Goal: Task Accomplishment & Management: Use online tool/utility

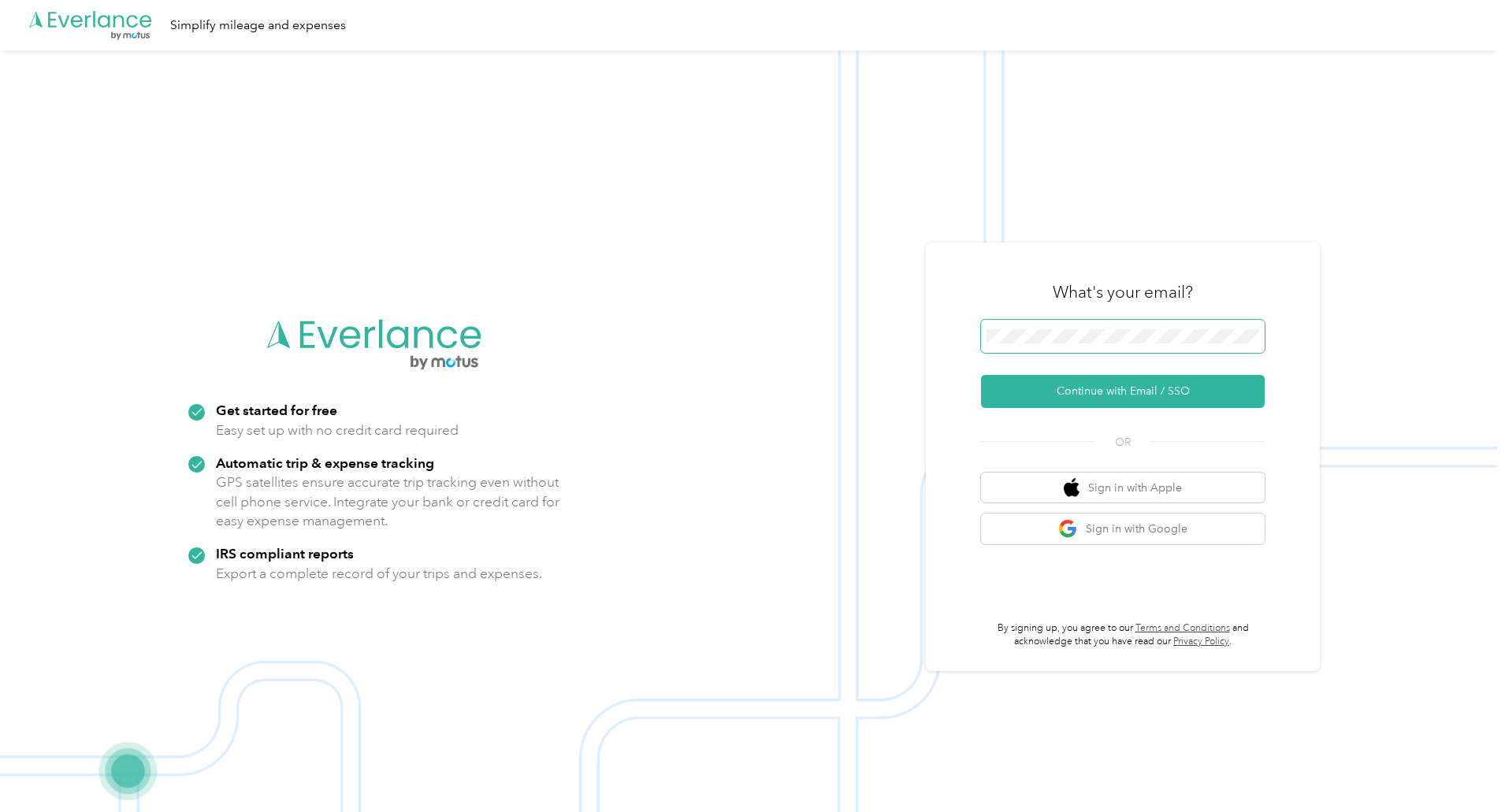
click at [1052, 321] on span at bounding box center [1122, 336] width 284 height 33
click at [1084, 384] on button "Continue with Email / SSO" at bounding box center [1122, 392] width 284 height 33
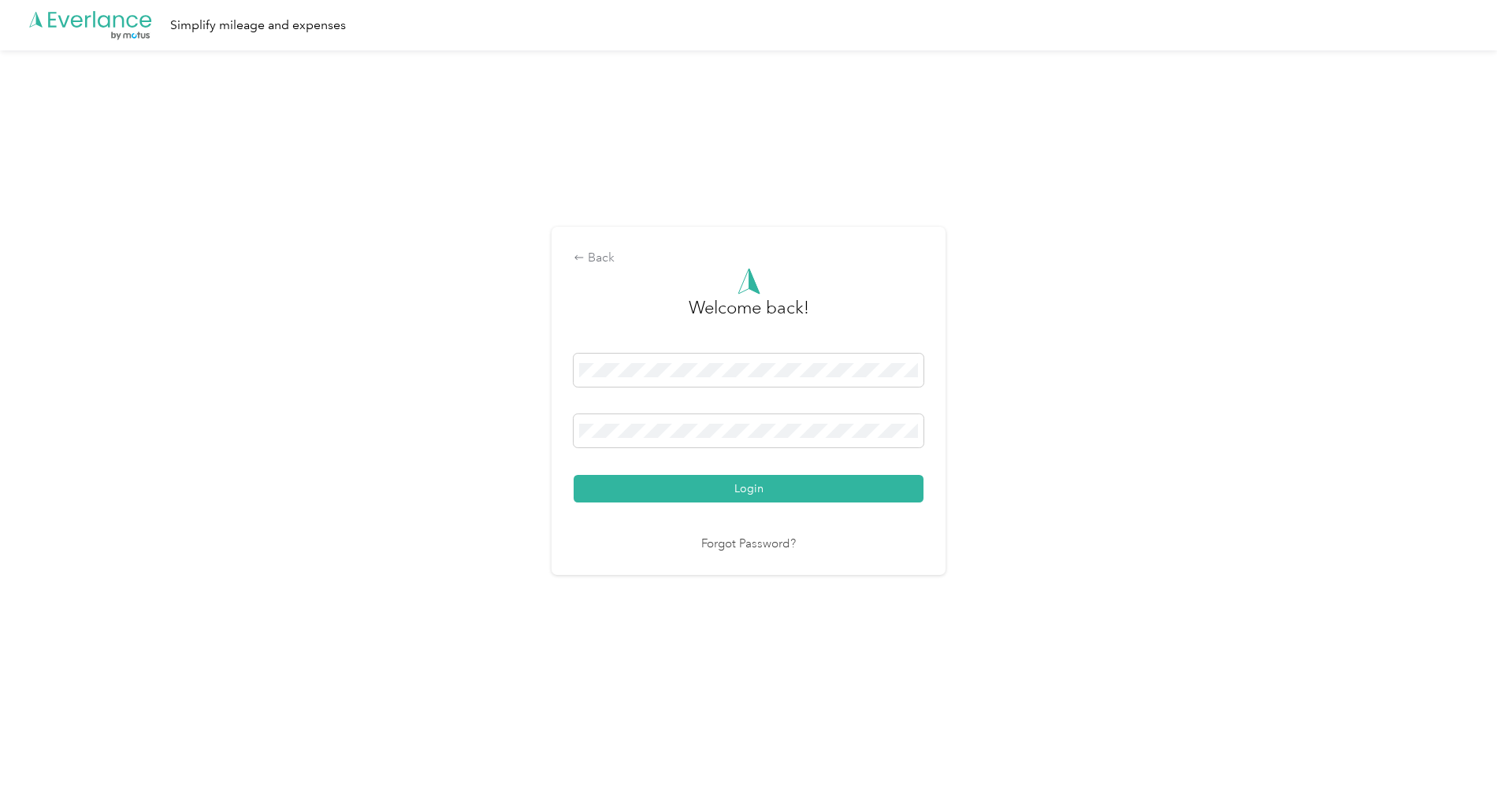
click at [573, 475] on button "Login" at bounding box center [748, 488] width 350 height 27
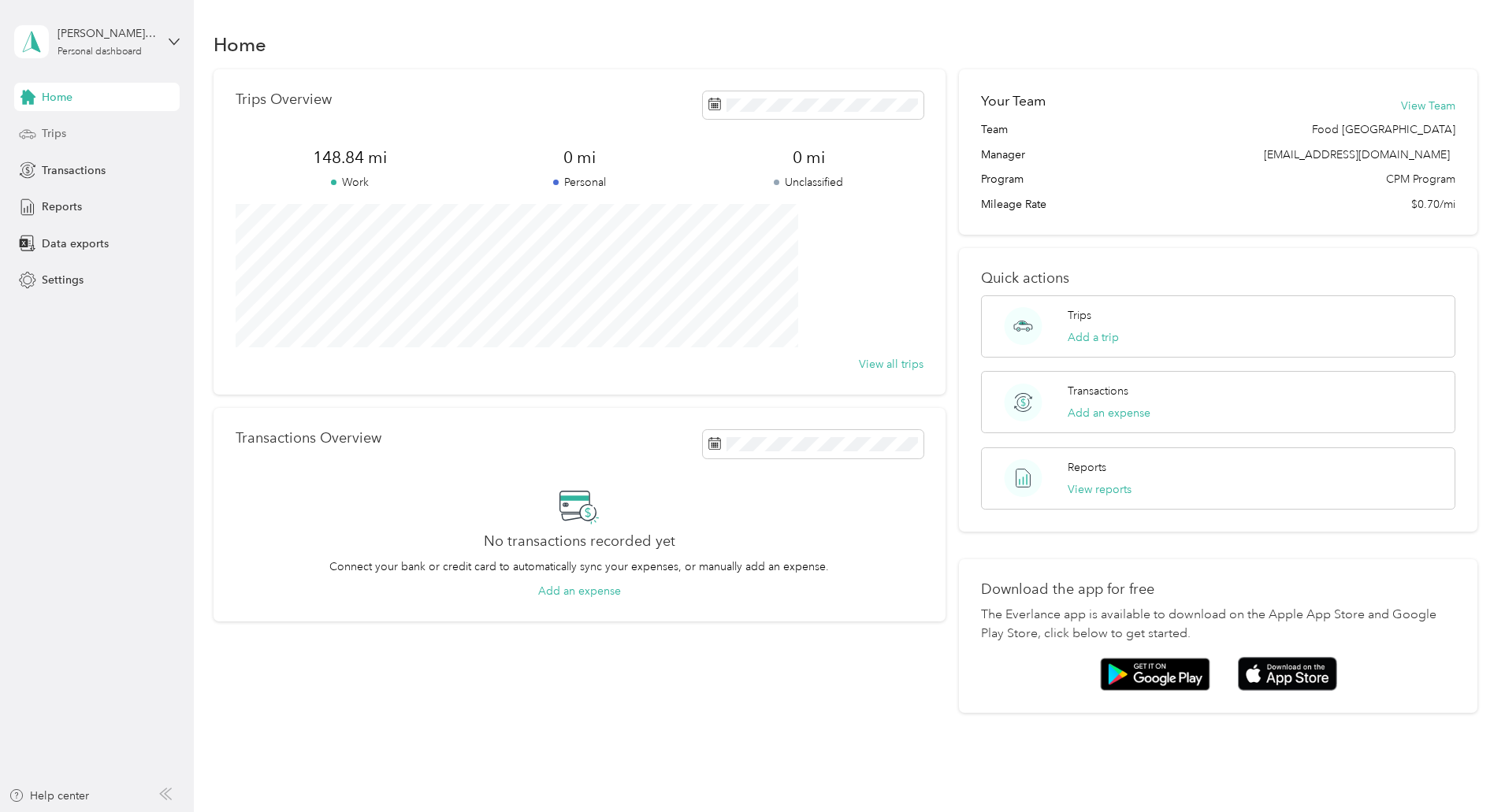
click at [74, 141] on div "Trips" at bounding box center [96, 134] width 166 height 28
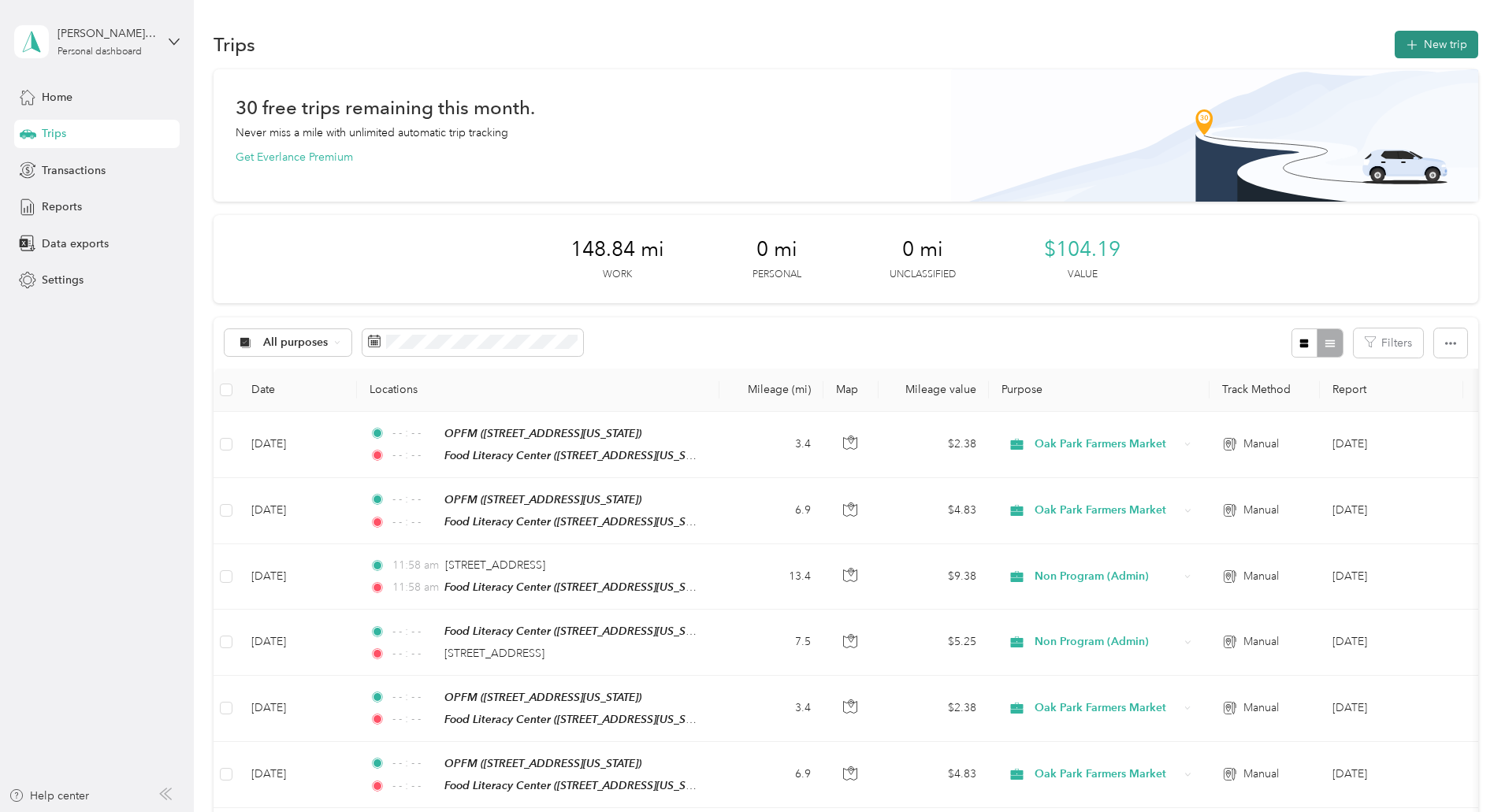
click at [1394, 43] on button "New trip" at bounding box center [1436, 44] width 83 height 27
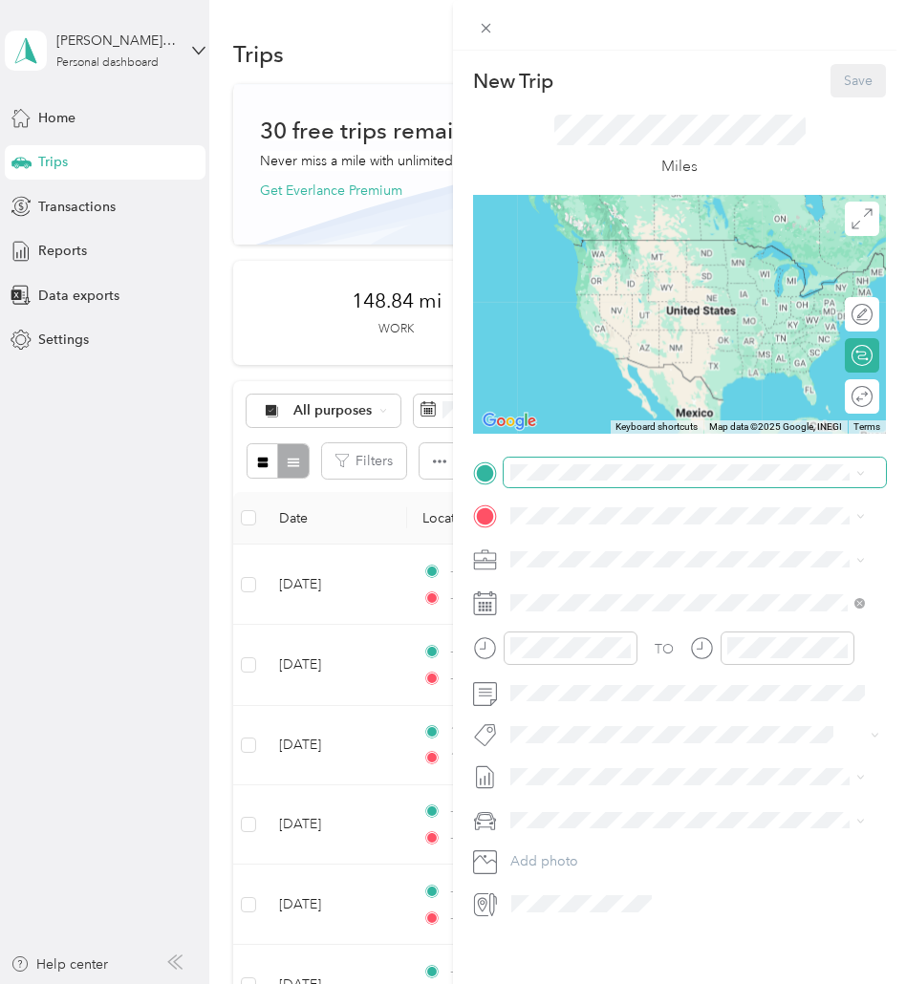
click at [566, 458] on span at bounding box center [694, 473] width 382 height 31
drag, startPoint x: 652, startPoint y: 650, endPoint x: 642, endPoint y: 643, distance: 11.7
click at [650, 641] on span "[STREET_ADDRESS][US_STATE]" at bounding box center [641, 633] width 191 height 16
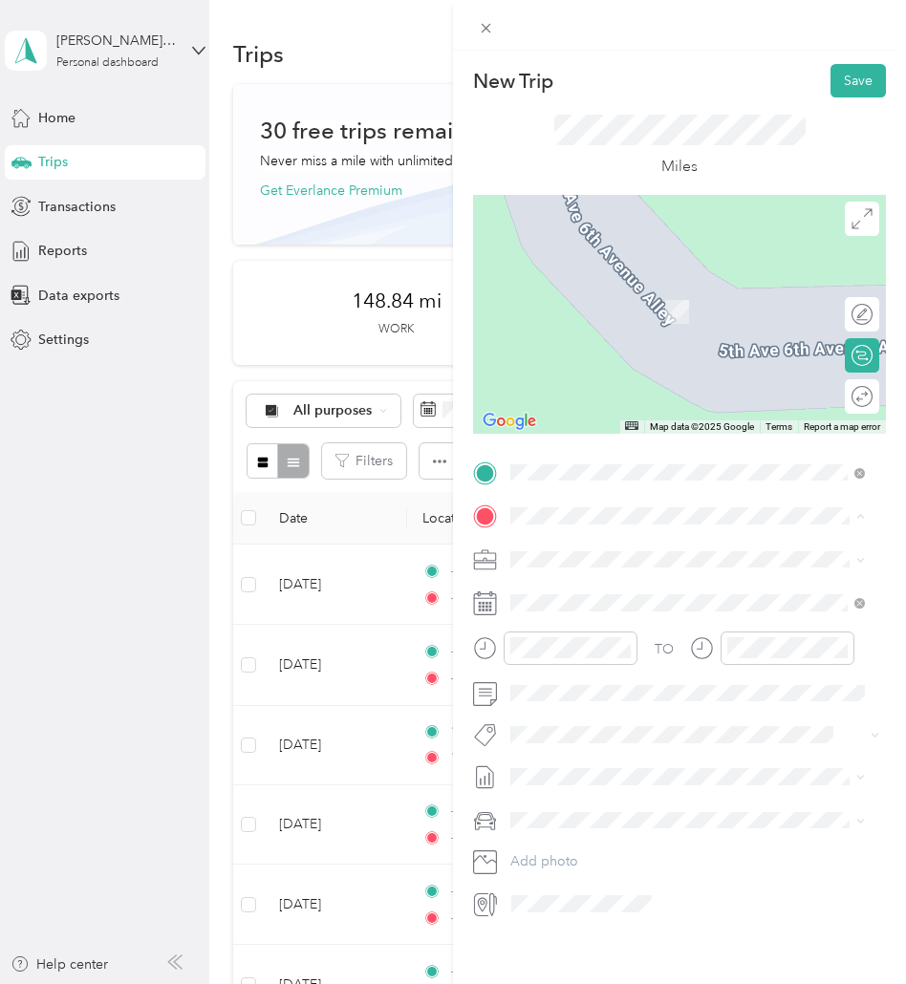
click at [656, 610] on div "TEAM Food Literacy Center [STREET_ADDRESS][US_STATE]" at bounding box center [668, 606] width 245 height 47
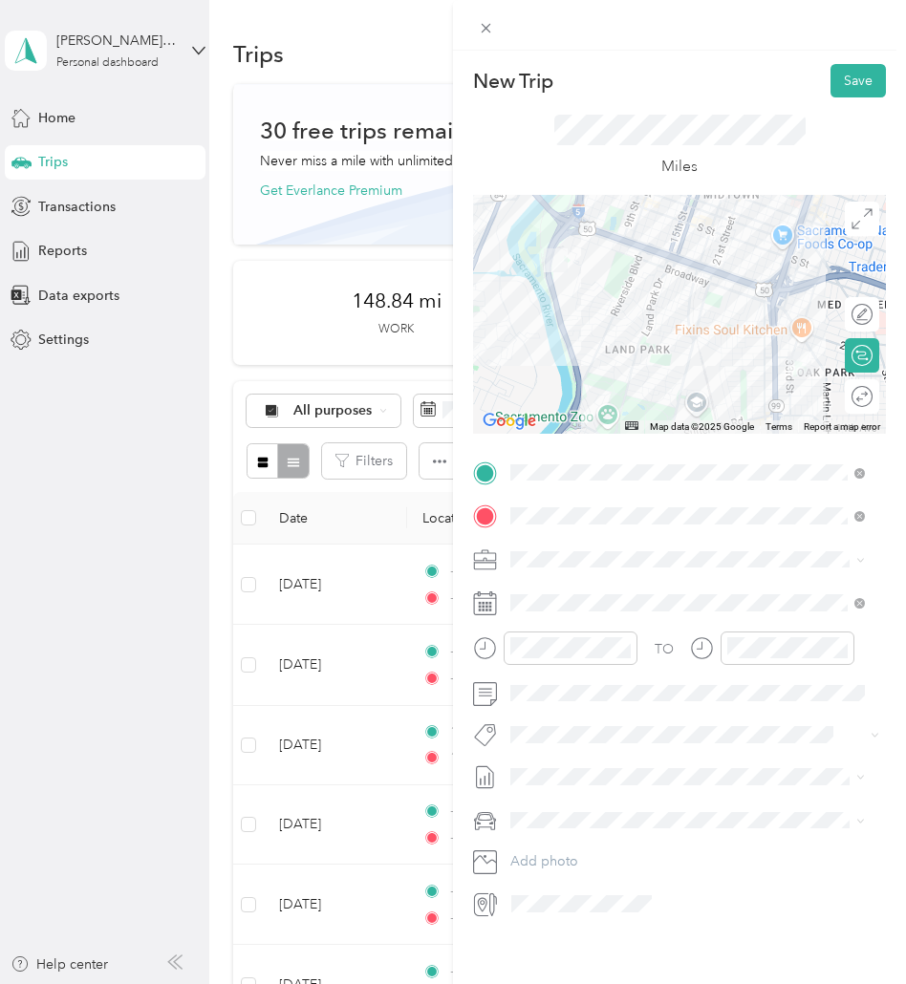
click at [727, 548] on span at bounding box center [694, 560] width 382 height 31
click at [692, 568] on span at bounding box center [694, 560] width 382 height 31
click at [611, 780] on li "Oak Park Farmers Market" at bounding box center [687, 793] width 368 height 33
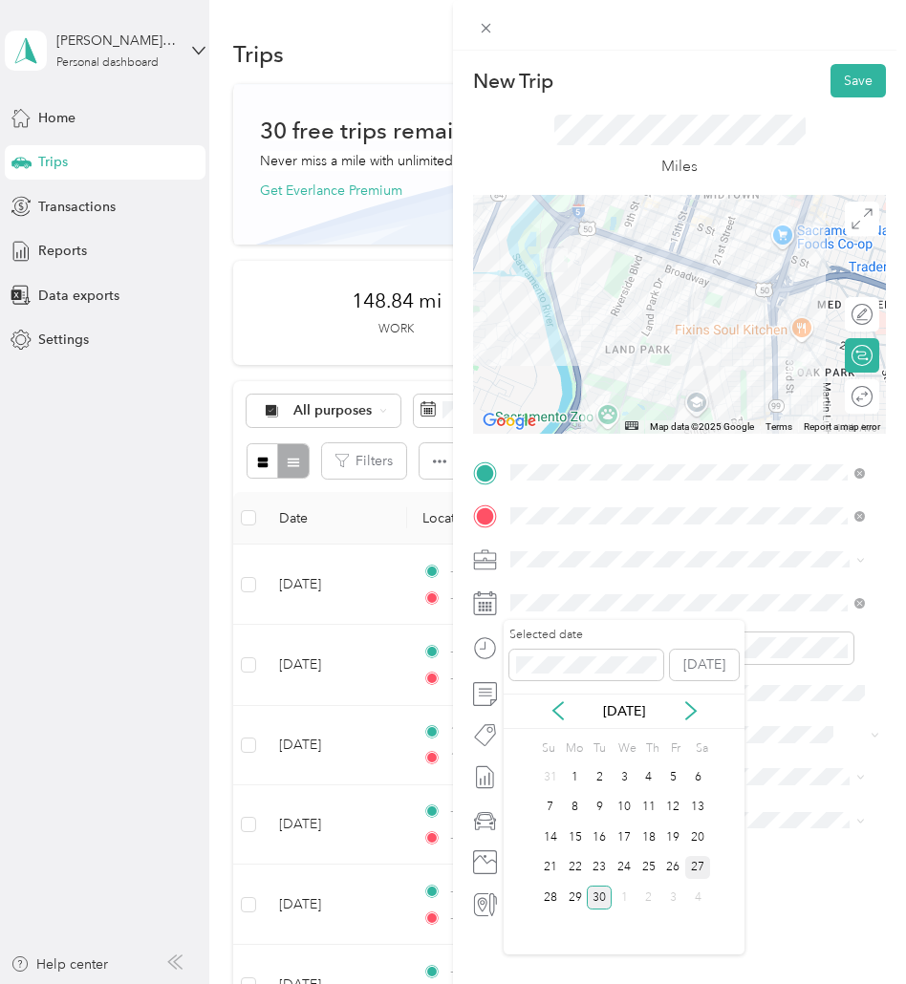
drag, startPoint x: 700, startPoint y: 860, endPoint x: 691, endPoint y: 817, distance: 44.0
click at [700, 859] on div "27" at bounding box center [697, 868] width 25 height 24
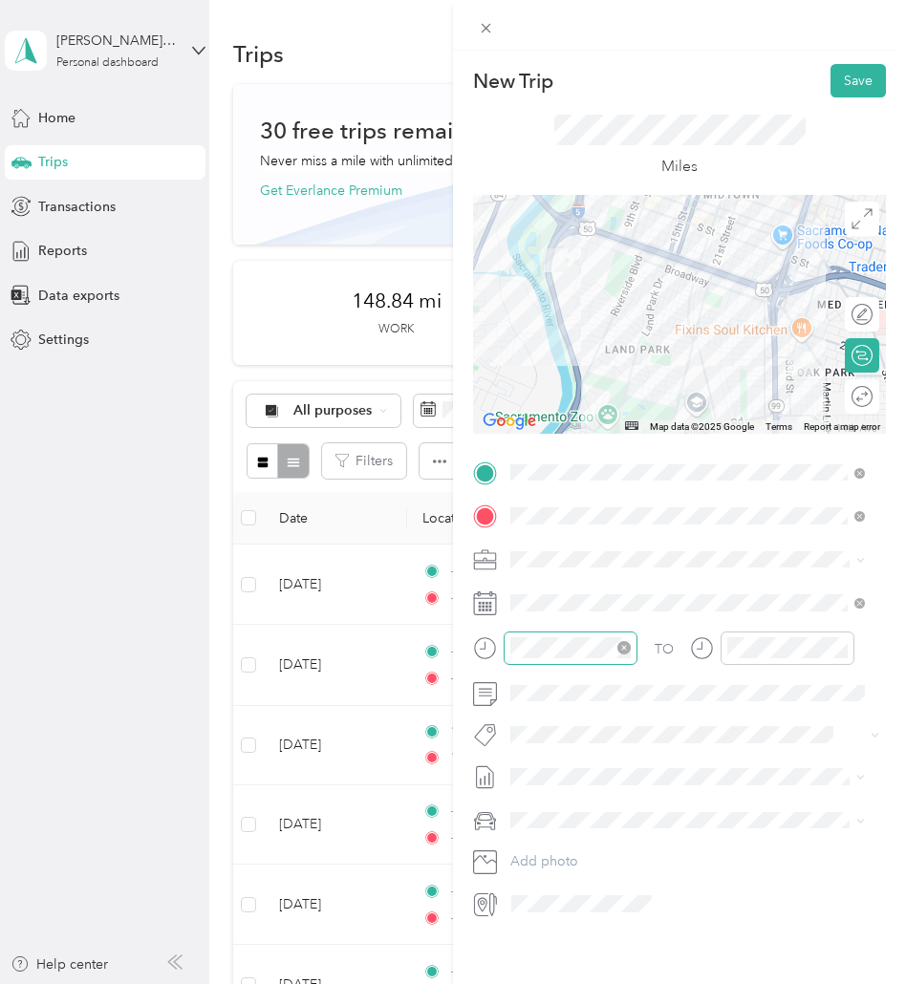
click at [623, 646] on icon "close-circle" at bounding box center [623, 647] width 13 height 13
click at [843, 652] on icon "close-circle" at bounding box center [840, 647] width 13 height 13
click at [872, 398] on div "Round trip" at bounding box center [872, 397] width 0 height 20
click at [835, 397] on div at bounding box center [842, 396] width 17 height 17
click at [843, 85] on button "Save" at bounding box center [857, 80] width 55 height 33
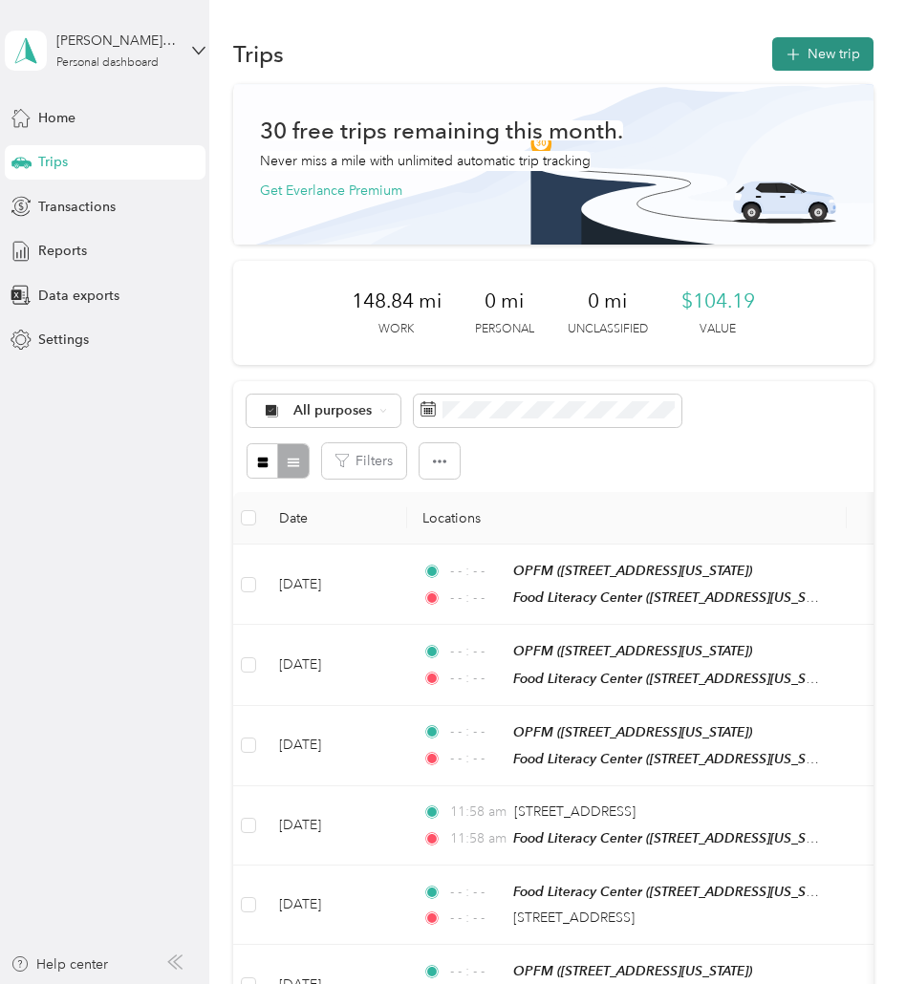
click at [824, 51] on button "New trip" at bounding box center [822, 53] width 101 height 33
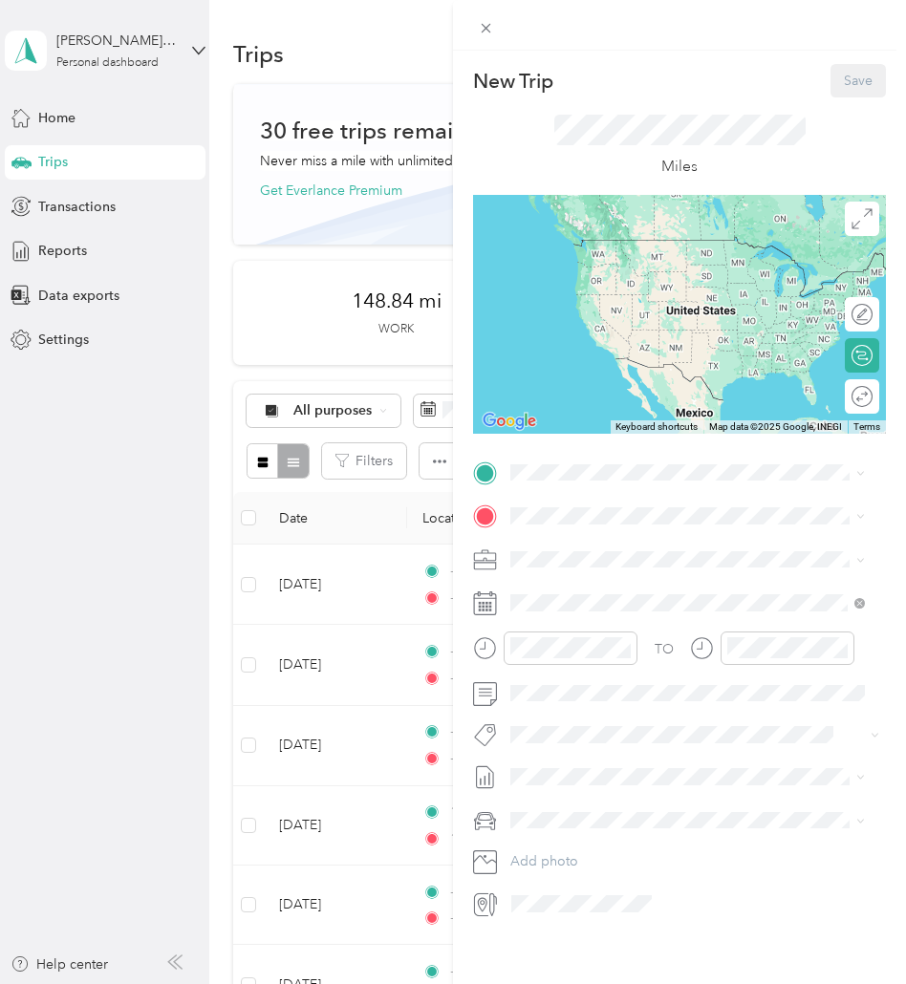
click at [583, 451] on div "New Trip Save This trip cannot be edited because it is either under review, app…" at bounding box center [679, 491] width 413 height 855
click at [578, 462] on span at bounding box center [694, 473] width 382 height 31
click at [552, 481] on span at bounding box center [694, 473] width 382 height 31
click at [647, 645] on span "[STREET_ADDRESS][US_STATE]" at bounding box center [641, 637] width 191 height 16
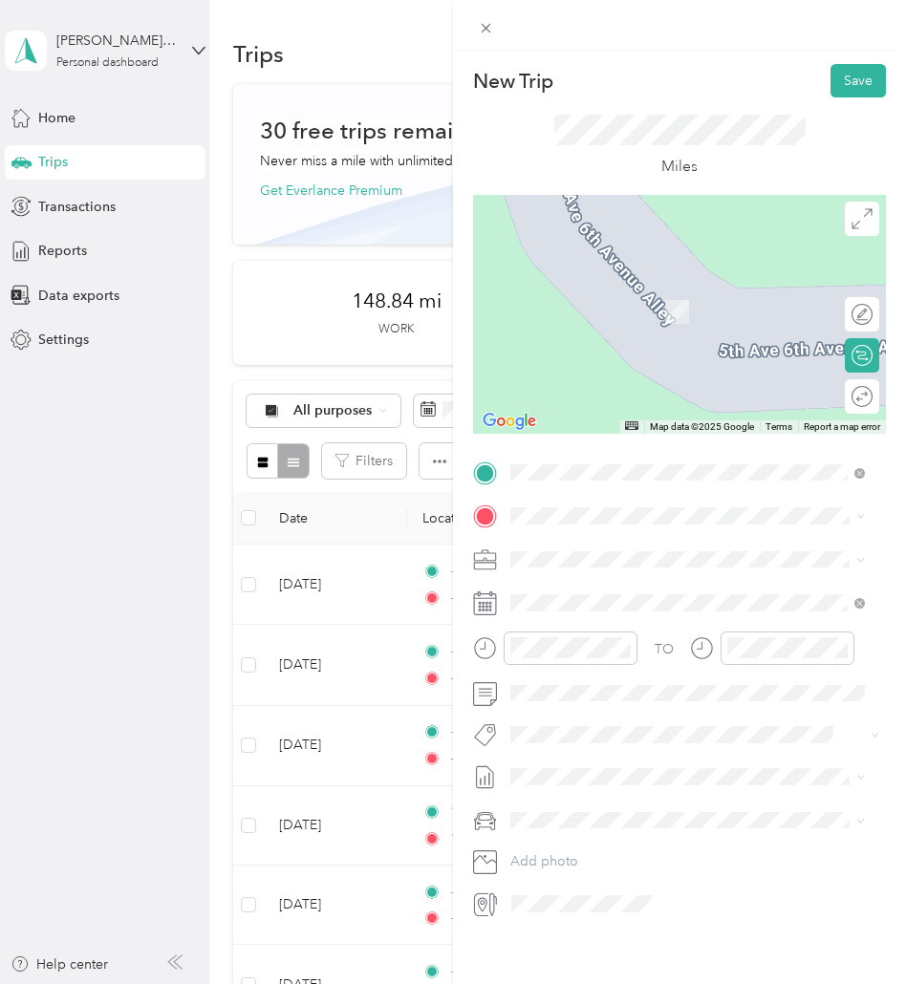
click at [626, 591] on strong "Food [GEOGRAPHIC_DATA]" at bounding box center [701, 592] width 179 height 17
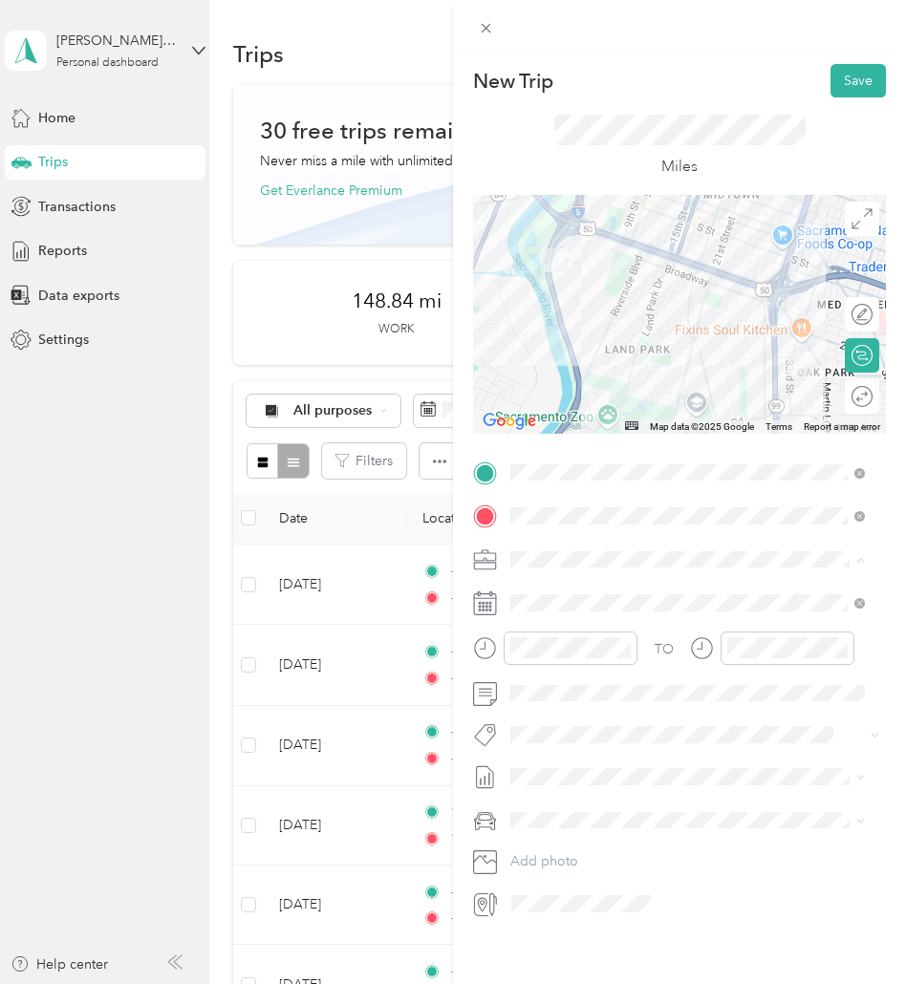
click at [617, 782] on li "Oak Park Farmers Market" at bounding box center [687, 793] width 368 height 33
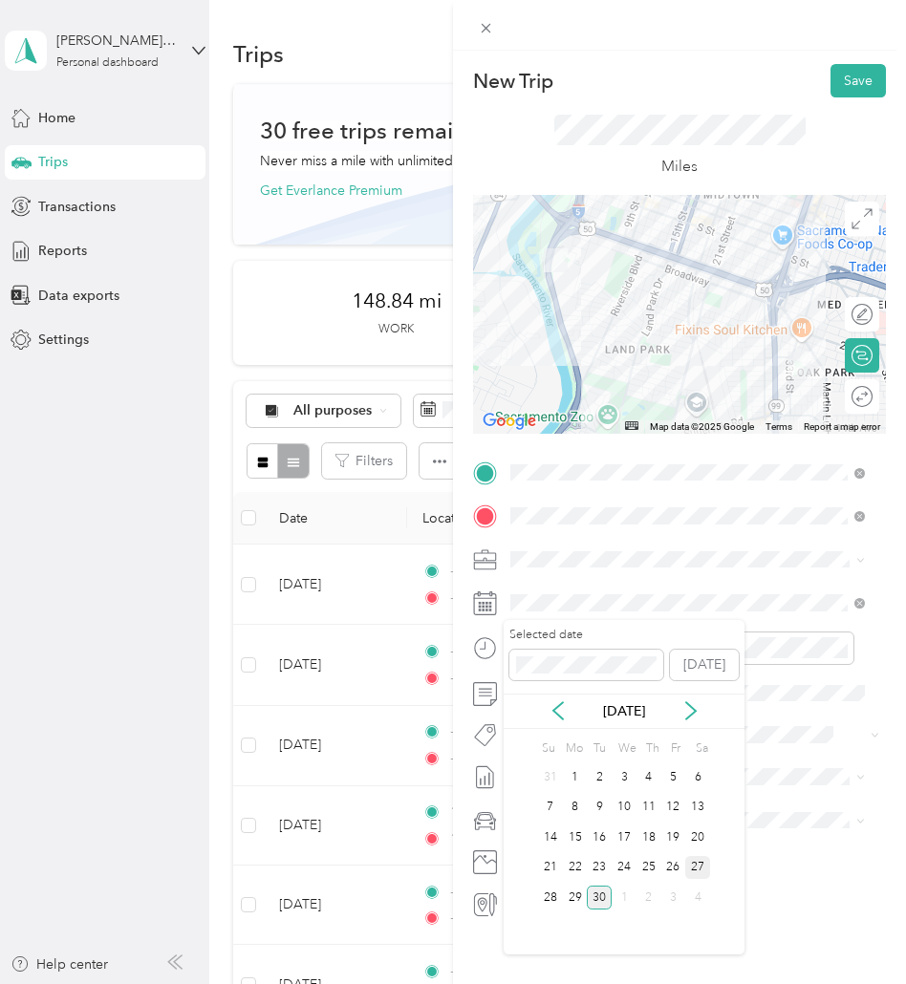
click at [697, 865] on div "27" at bounding box center [697, 868] width 25 height 24
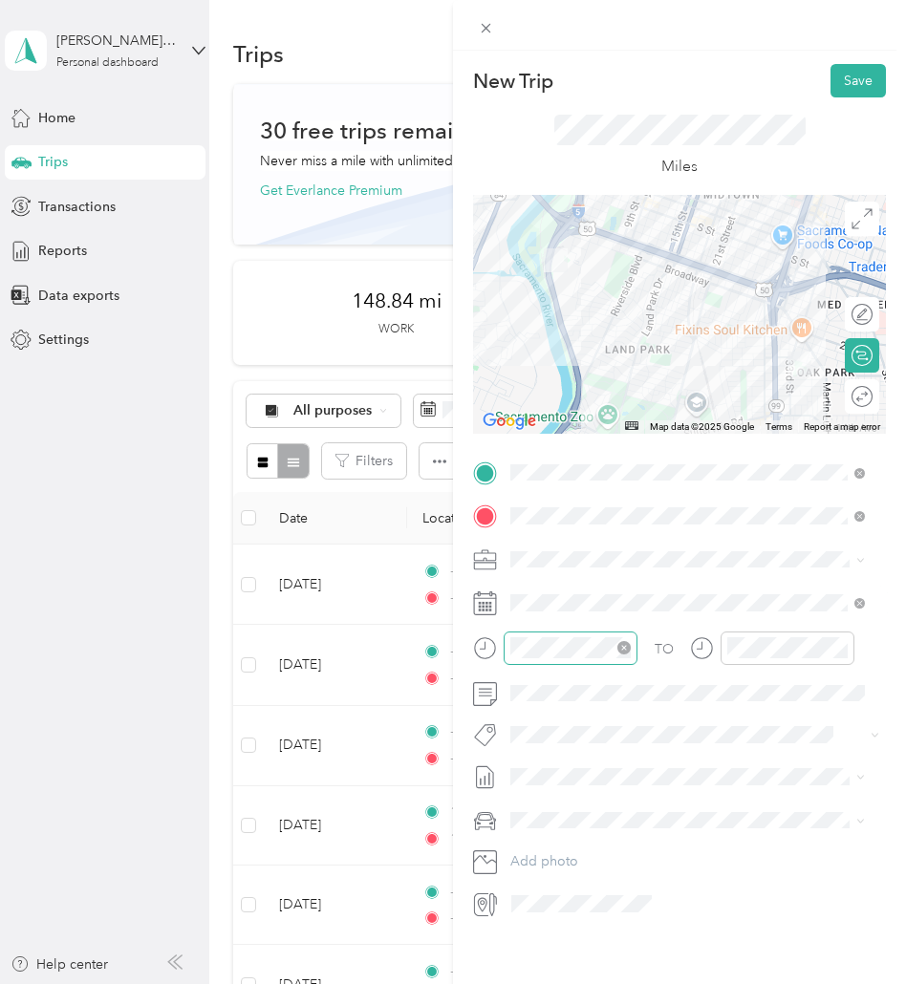
click at [627, 645] on icon "close-circle" at bounding box center [623, 647] width 13 height 13
click at [843, 648] on icon "close-circle" at bounding box center [840, 647] width 13 height 13
click at [846, 84] on button "Save" at bounding box center [857, 80] width 55 height 33
